Goal: Navigation & Orientation: Find specific page/section

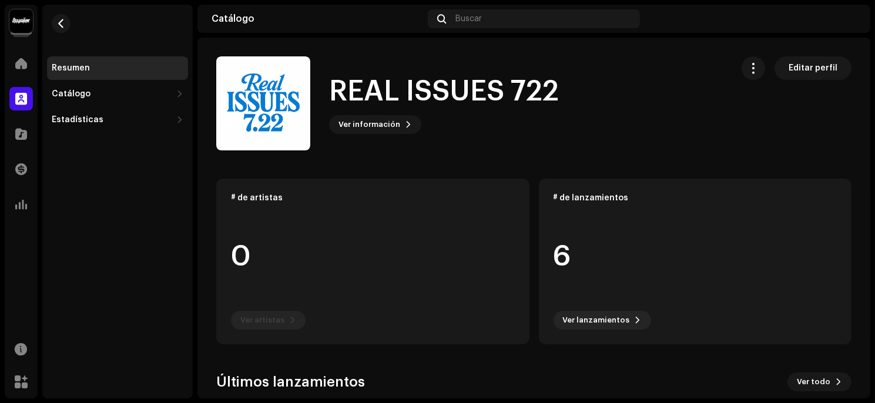
click at [98, 256] on div "Resumen Catálogo Lanzamientos Pistas Estadísticas Consumo Participación Ingresos" at bounding box center [117, 202] width 150 height 394
click at [133, 92] on div "Catálogo" at bounding box center [112, 93] width 120 height 9
click at [26, 71] on div at bounding box center [21, 64] width 24 height 24
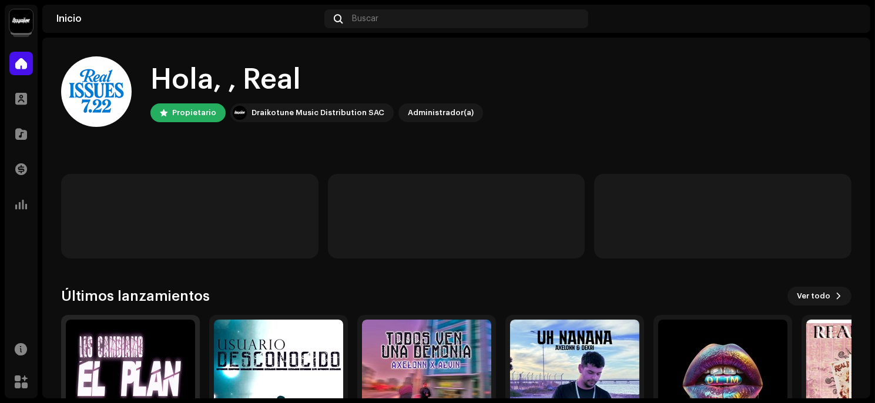
click at [137, 344] on img at bounding box center [130, 384] width 129 height 129
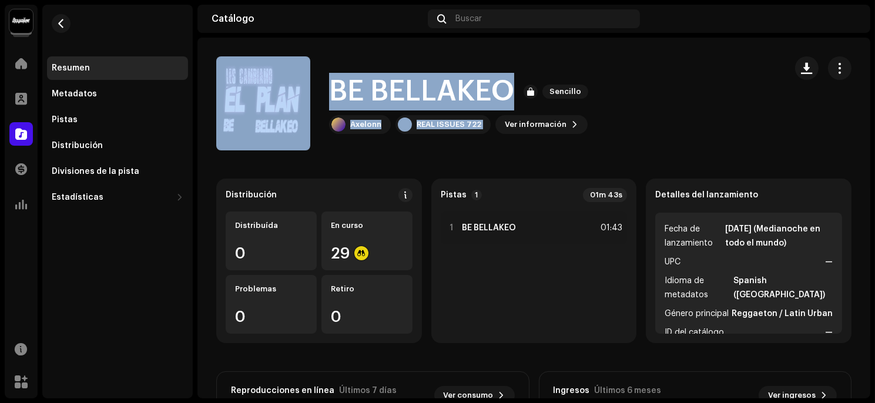
drag, startPoint x: 871, startPoint y: 90, endPoint x: 869, endPoint y: 108, distance: 17.1
click at [869, 108] on div "REAL ISSUES 722 Inicio Perfil Catálogo Transacciones Estadísticas Recursos Merc…" at bounding box center [437, 201] width 875 height 403
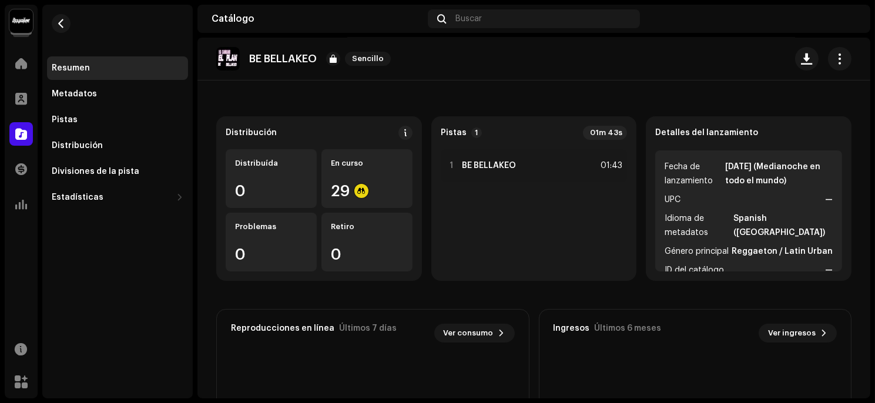
scroll to position [63, 0]
